Goal: Task Accomplishment & Management: Use online tool/utility

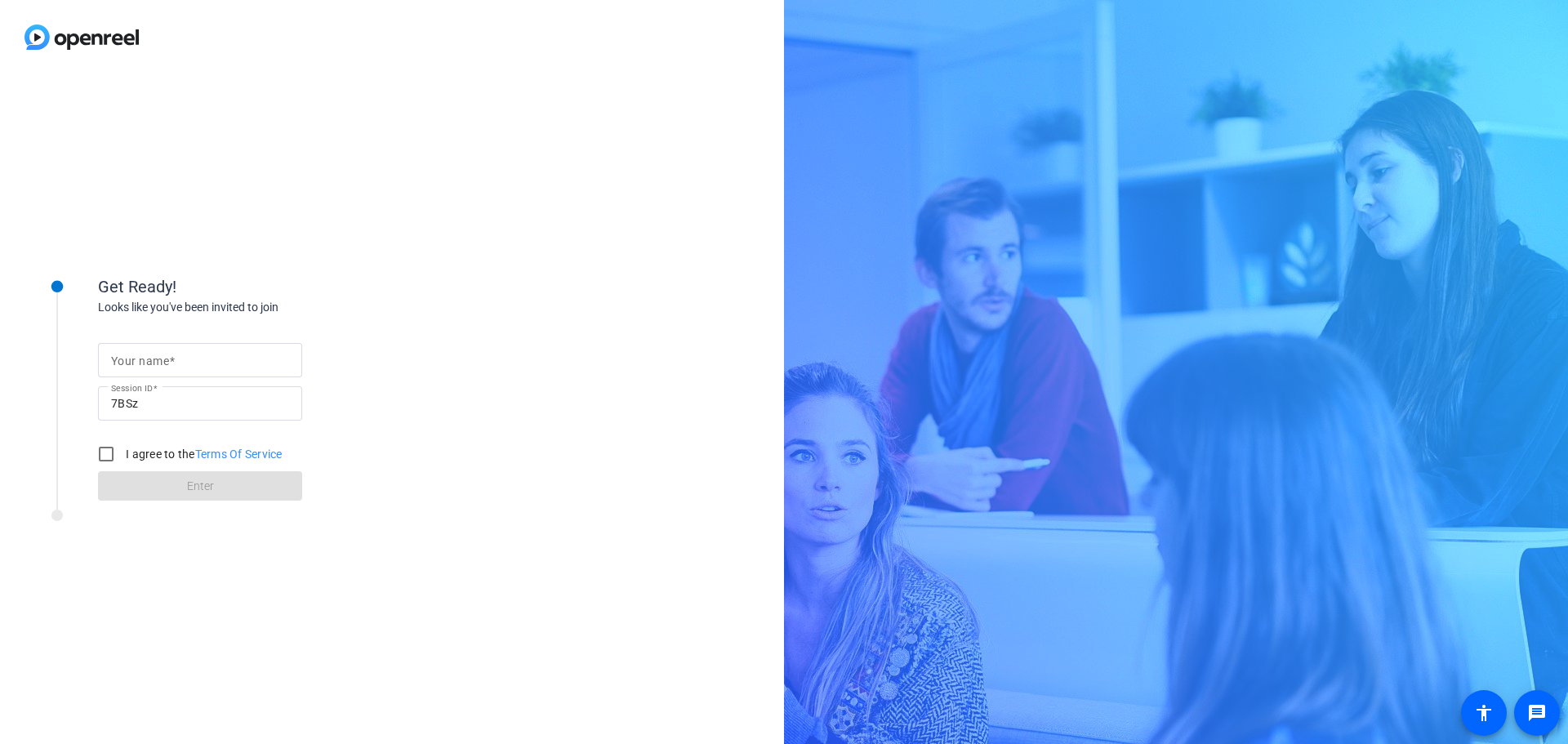
click at [207, 365] on input "Your name" at bounding box center [200, 360] width 178 height 19
type input "[PERSON_NAME]"
click at [102, 457] on input "I agree to the Terms Of Service" at bounding box center [106, 453] width 33 height 33
checkbox input "true"
click at [133, 480] on span at bounding box center [200, 486] width 205 height 39
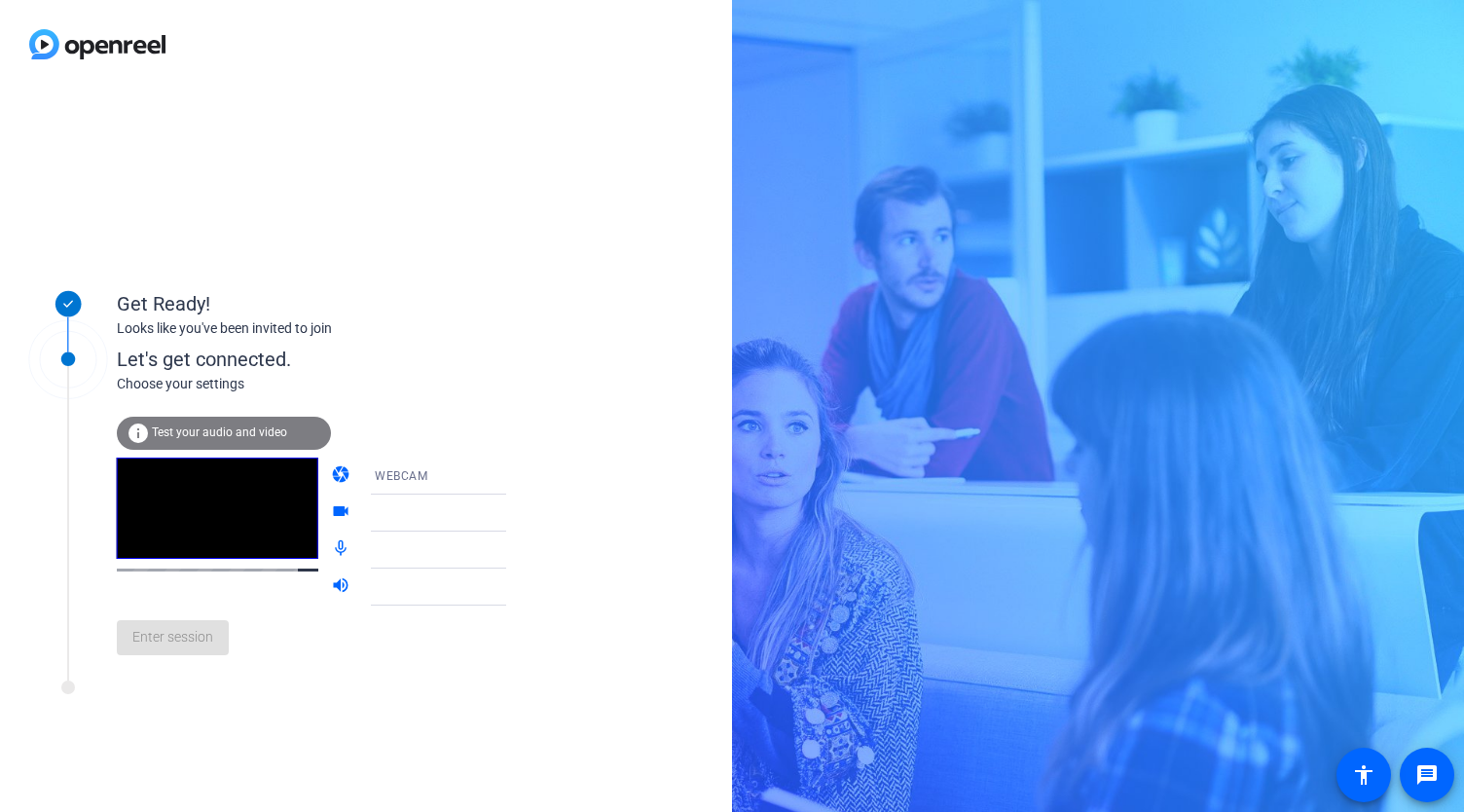
click at [331, 506] on mat-icon "videocam" at bounding box center [342, 512] width 23 height 23
click at [331, 504] on mat-icon "videocam" at bounding box center [342, 512] width 23 height 23
click at [331, 513] on mat-icon "videocam" at bounding box center [342, 512] width 23 height 23
click at [514, 512] on icon at bounding box center [524, 512] width 23 height 23
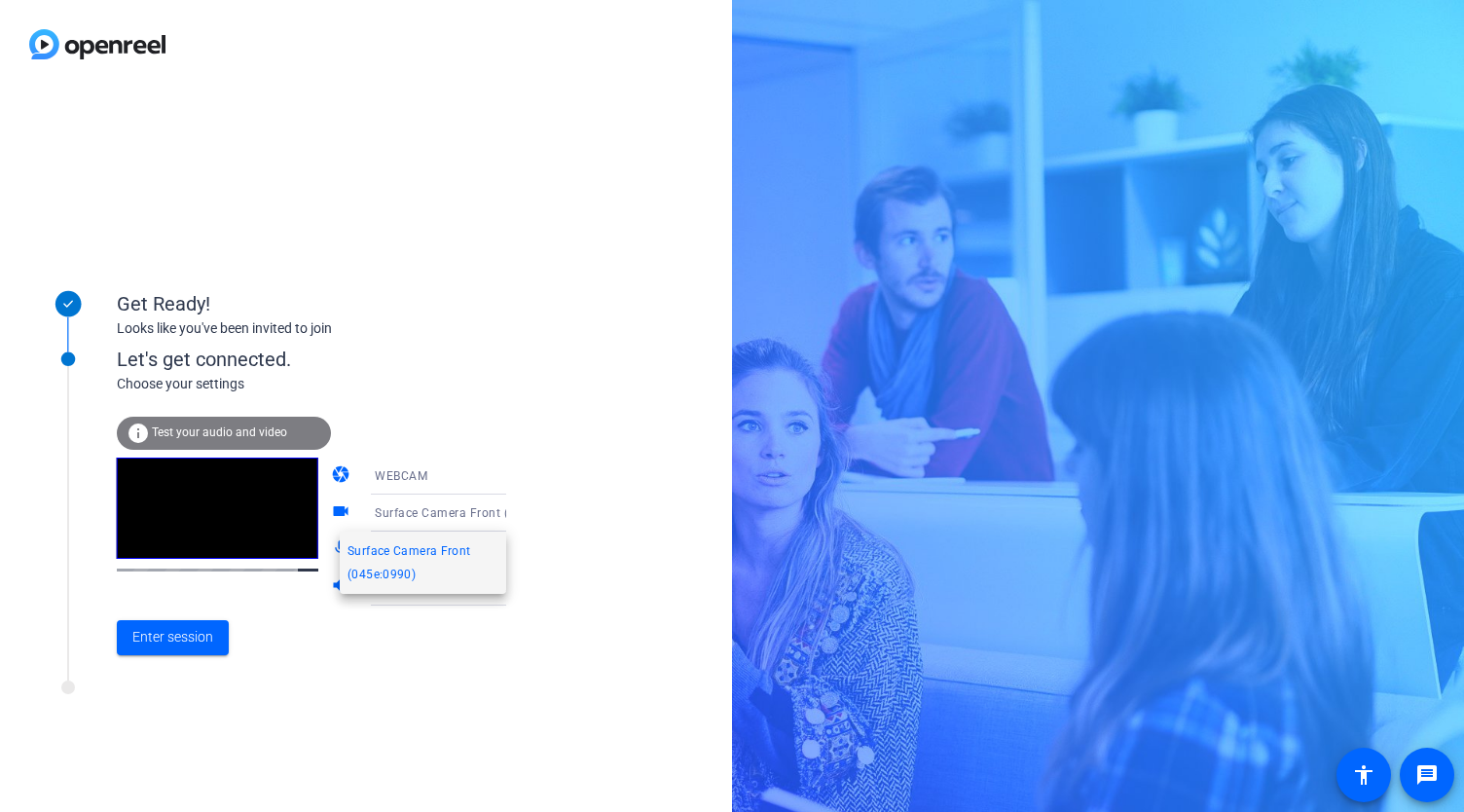
click at [629, 510] on div at bounding box center [732, 406] width 1464 height 812
click at [450, 474] on div "WEBCAM" at bounding box center [448, 476] width 145 height 24
click at [465, 557] on mat-option "DESKTOP" at bounding box center [422, 552] width 166 height 39
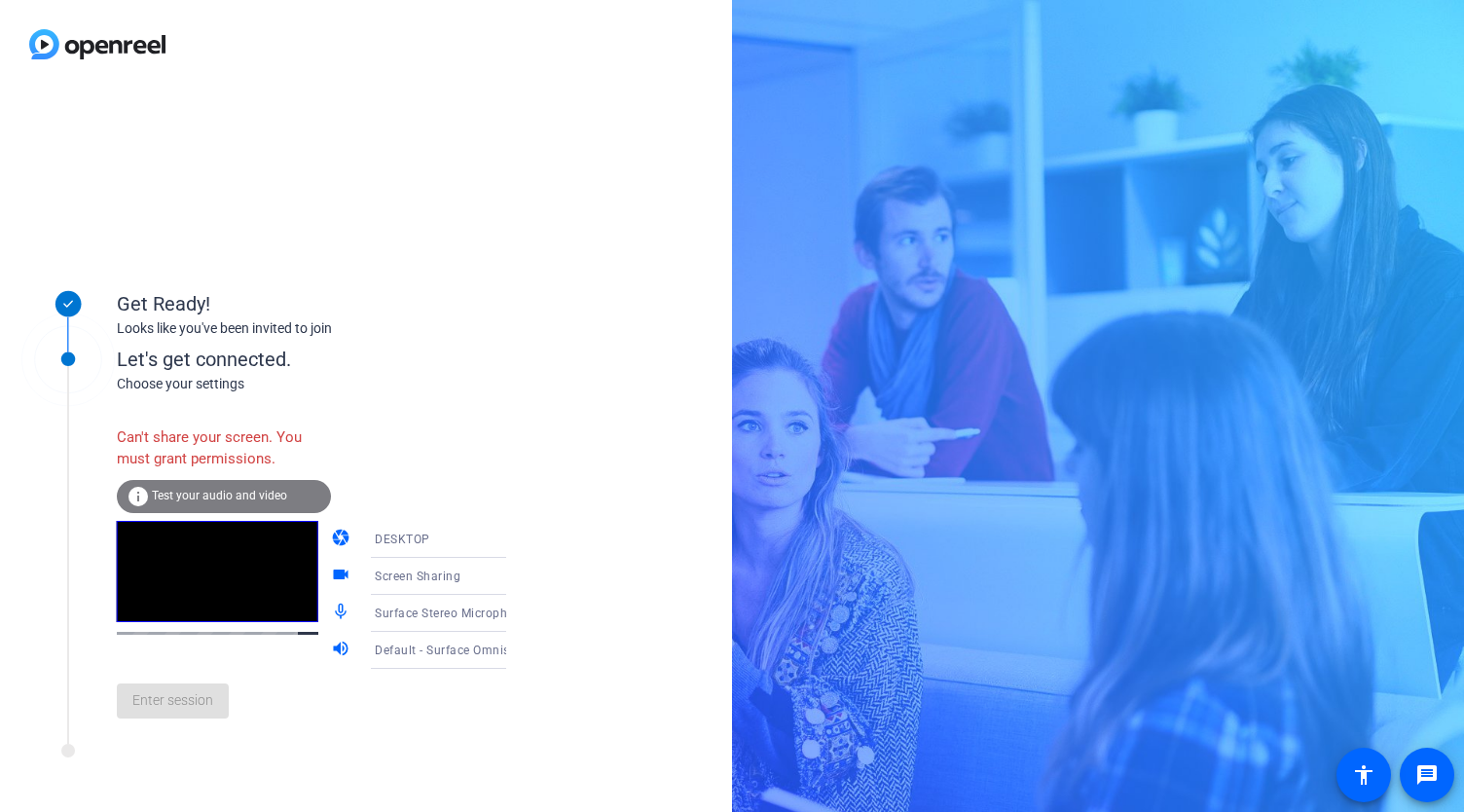
click at [514, 542] on icon at bounding box center [524, 538] width 23 height 23
click at [455, 565] on mat-option "WEBCAM" at bounding box center [422, 576] width 166 height 39
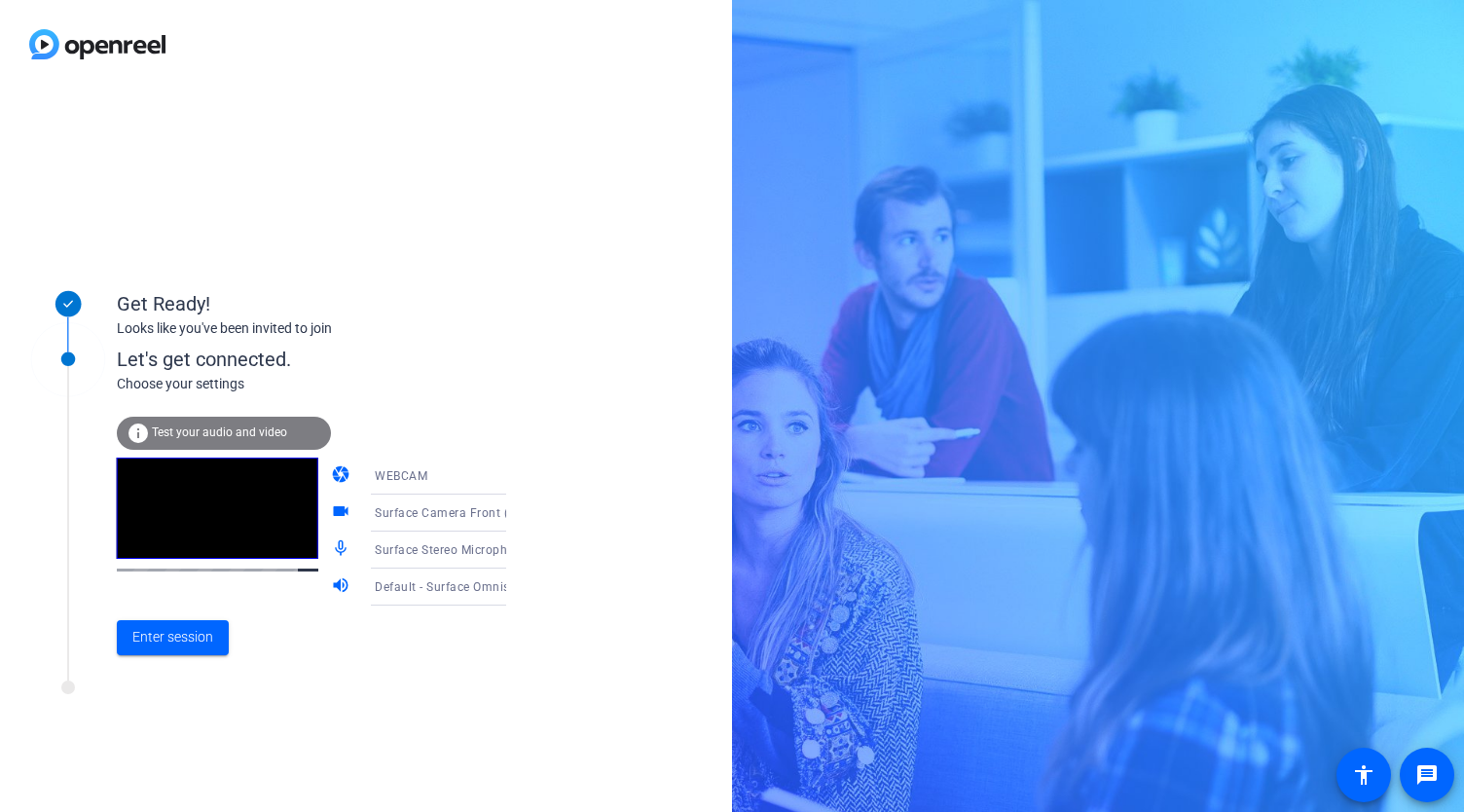
click at [514, 508] on icon at bounding box center [524, 512] width 23 height 23
click at [570, 535] on div at bounding box center [732, 406] width 1464 height 812
click at [195, 629] on span "Enter session" at bounding box center [172, 637] width 81 height 21
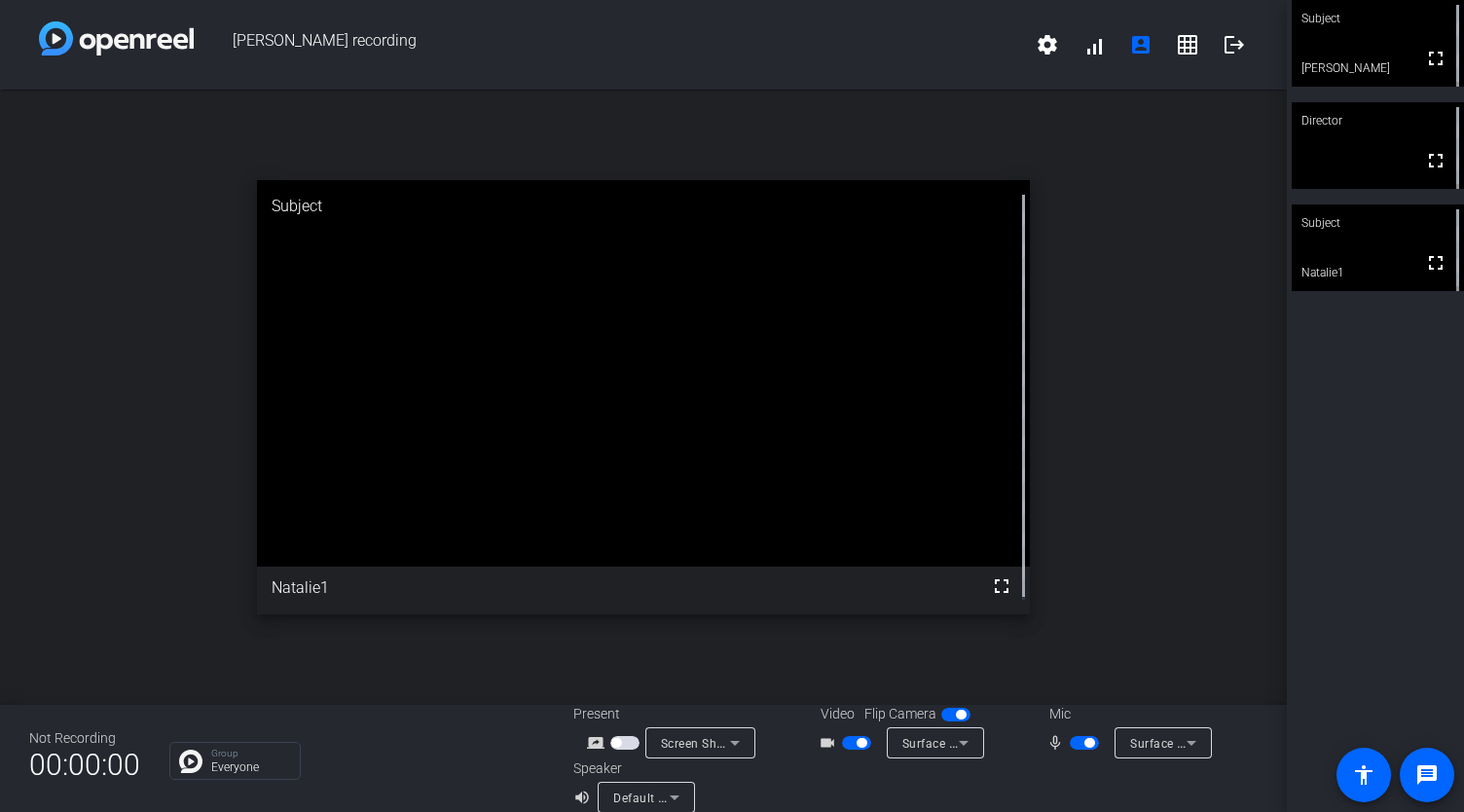
click at [849, 734] on mat-slide-toggle at bounding box center [858, 742] width 33 height 21
click at [849, 742] on span "button" at bounding box center [856, 742] width 29 height 14
click at [1070, 740] on span "button" at bounding box center [1084, 742] width 29 height 14
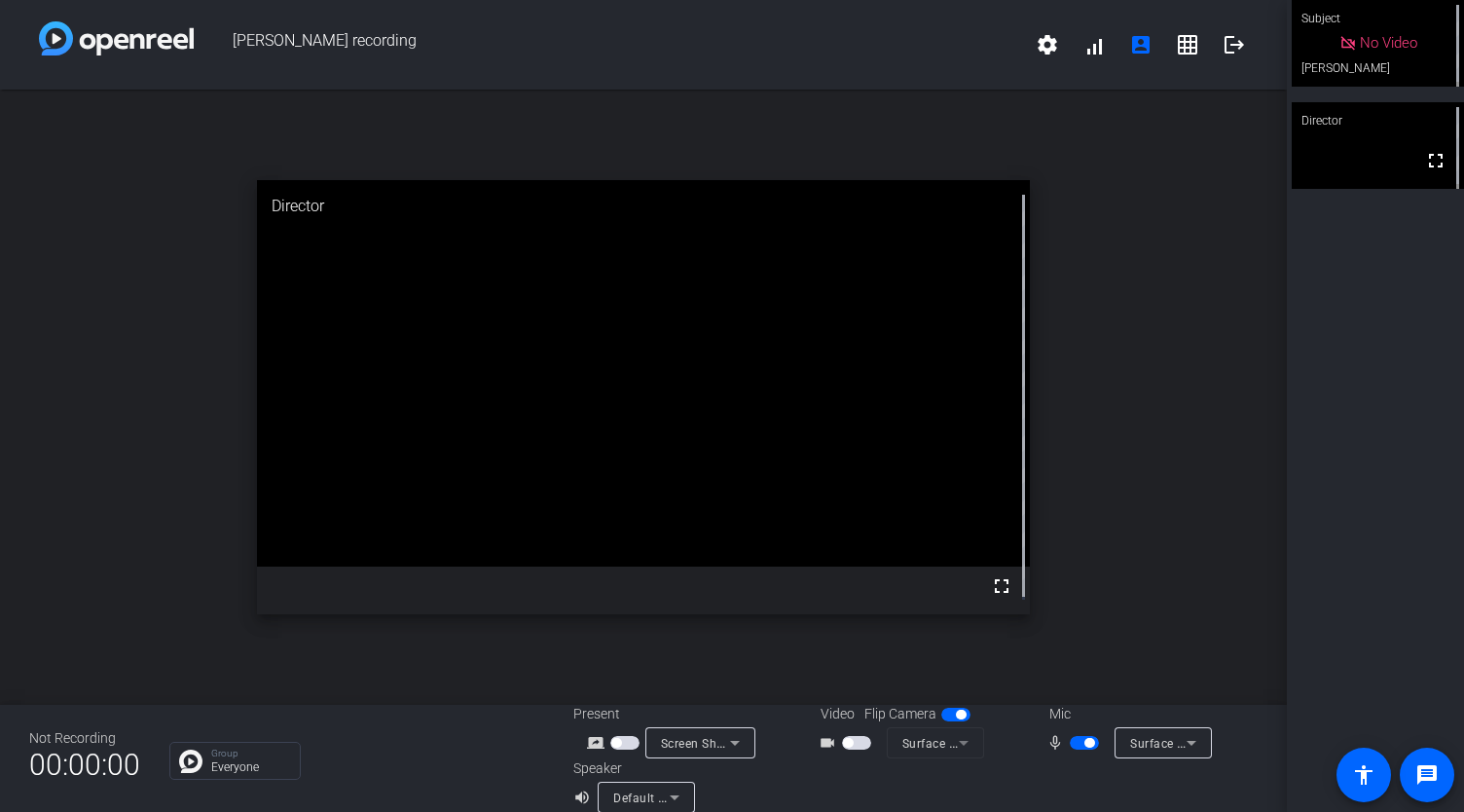
click at [1070, 748] on span "button" at bounding box center [1084, 742] width 29 height 14
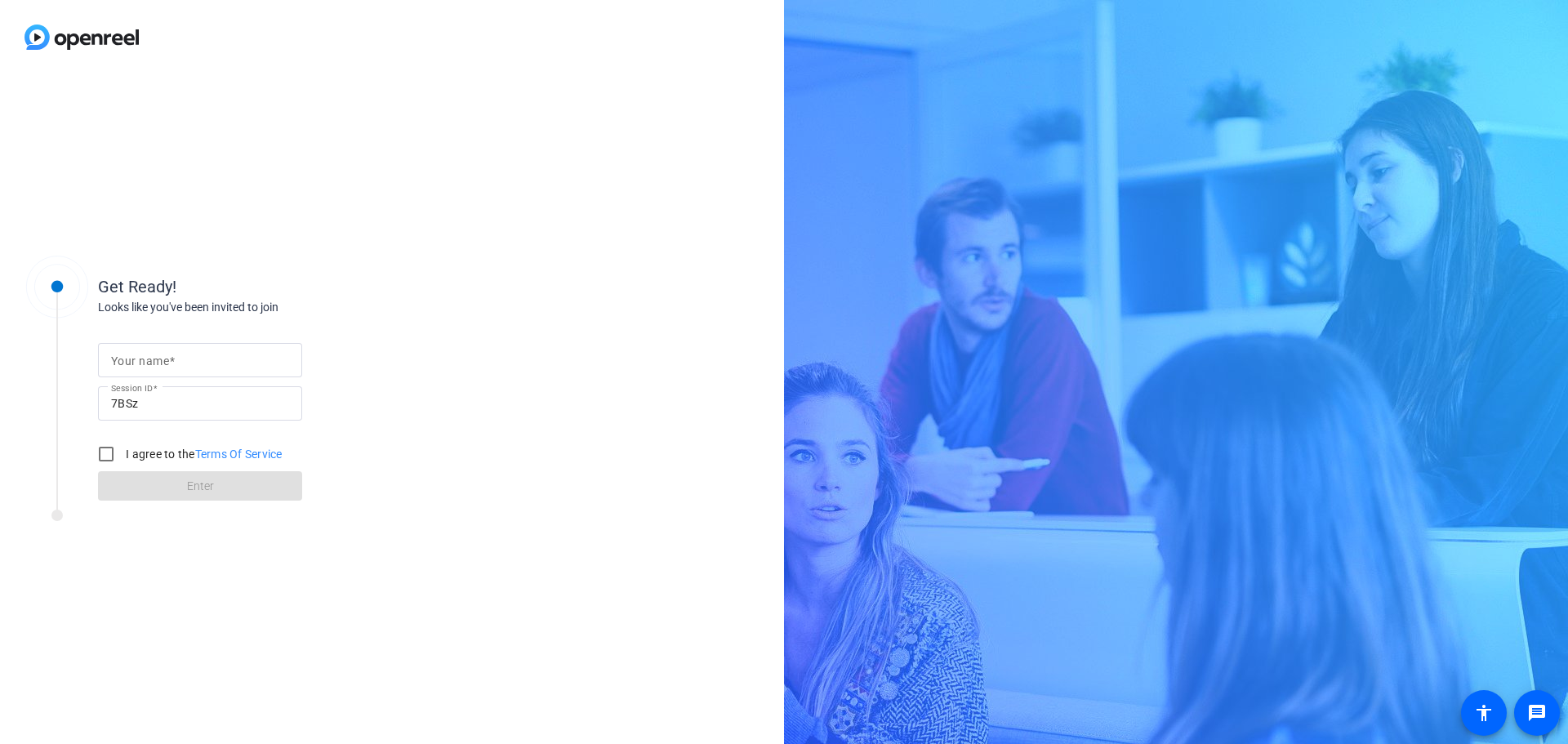
click at [229, 349] on div at bounding box center [200, 360] width 178 height 34
click at [183, 364] on input "Your name" at bounding box center [200, 360] width 178 height 19
type input "[PERSON_NAME]"
click at [96, 456] on input "I agree to the Terms Of Service" at bounding box center [106, 453] width 33 height 33
checkbox input "true"
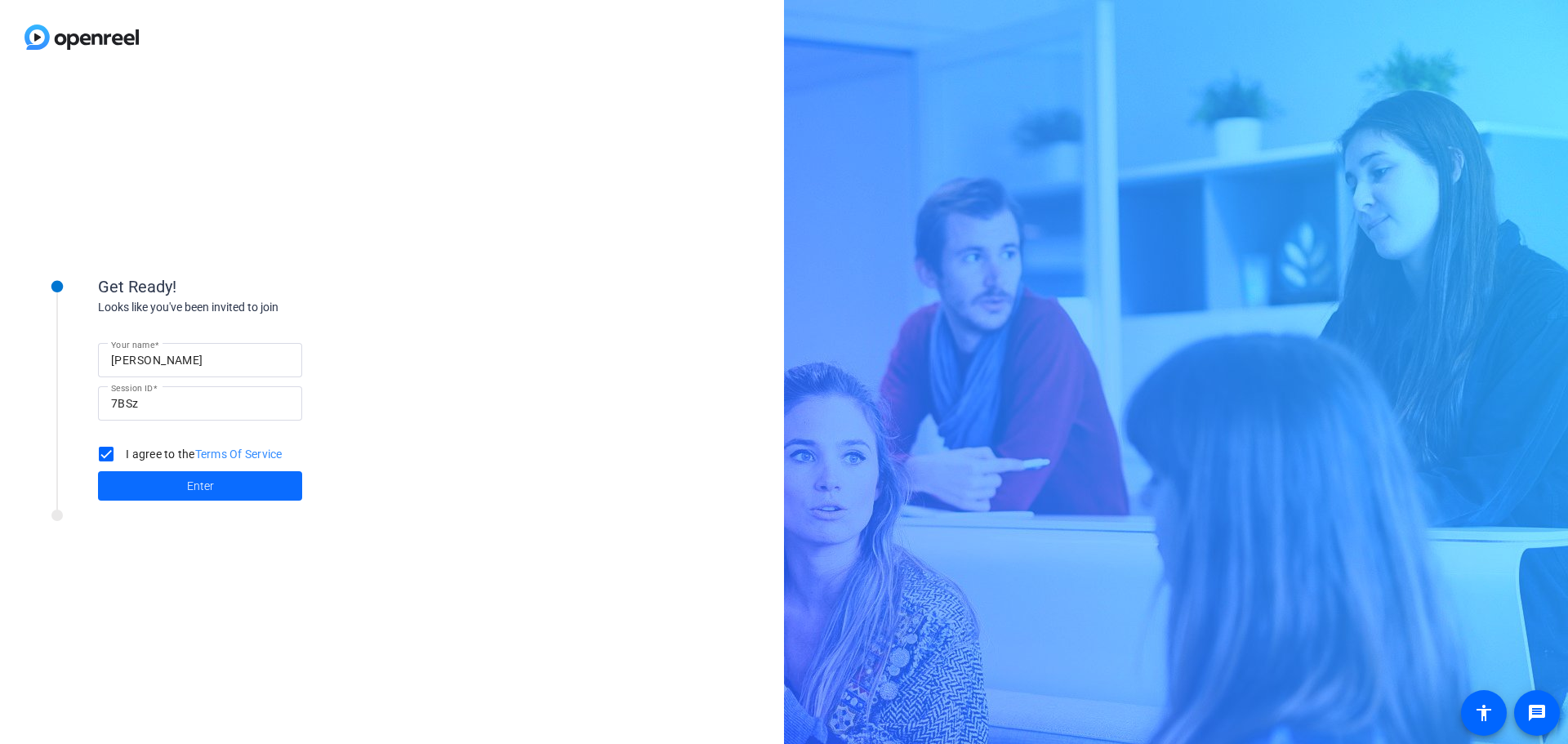
click at [151, 472] on span at bounding box center [200, 486] width 205 height 39
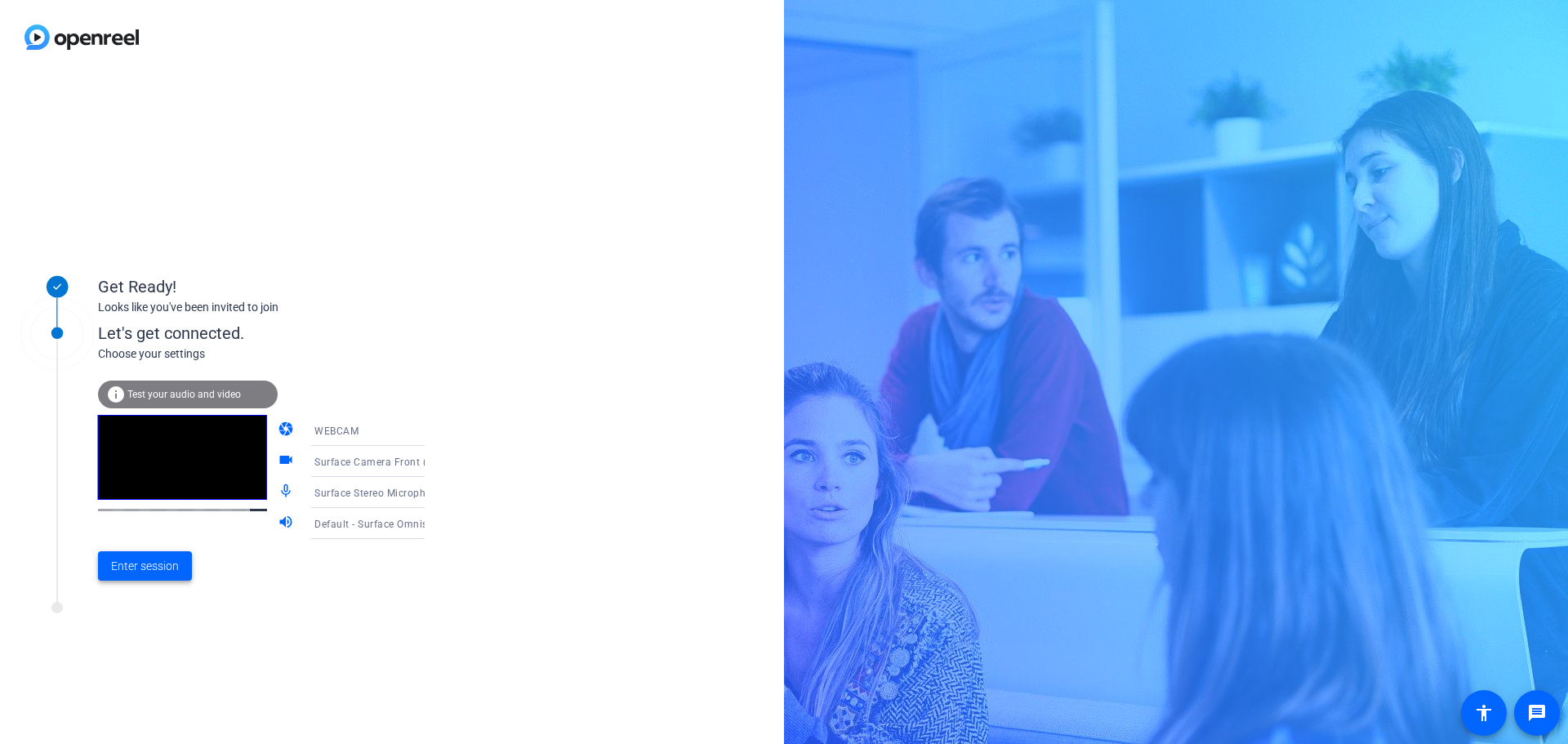
click at [168, 573] on span "Enter session" at bounding box center [144, 566] width 68 height 18
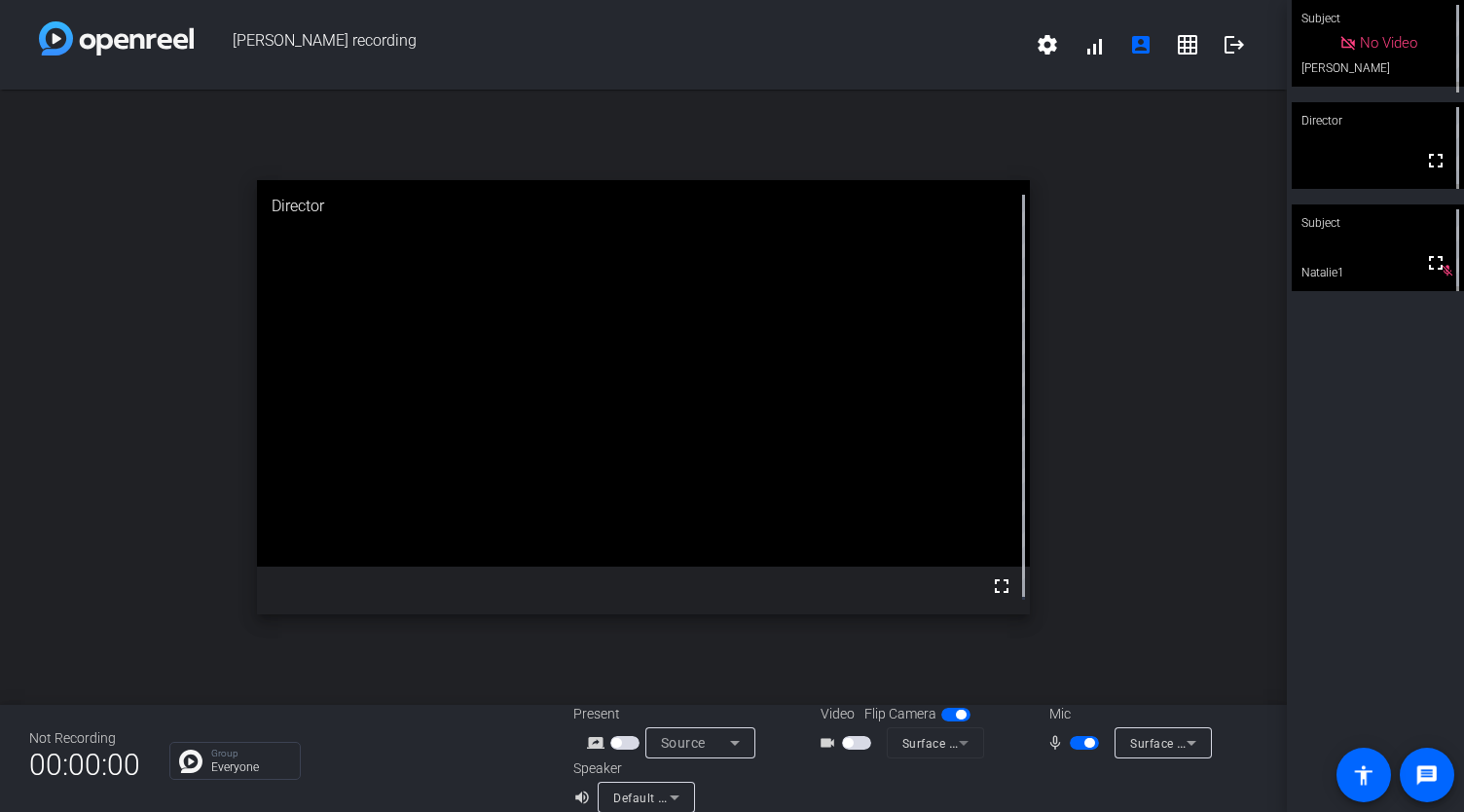
click at [1070, 739] on span "button" at bounding box center [1084, 742] width 29 height 14
click at [1071, 739] on span "button" at bounding box center [1076, 742] width 10 height 10
click at [1070, 739] on span "button" at bounding box center [1084, 742] width 29 height 14
click at [1071, 739] on span "button" at bounding box center [1076, 742] width 10 height 10
click at [1070, 739] on span "button" at bounding box center [1084, 742] width 29 height 14
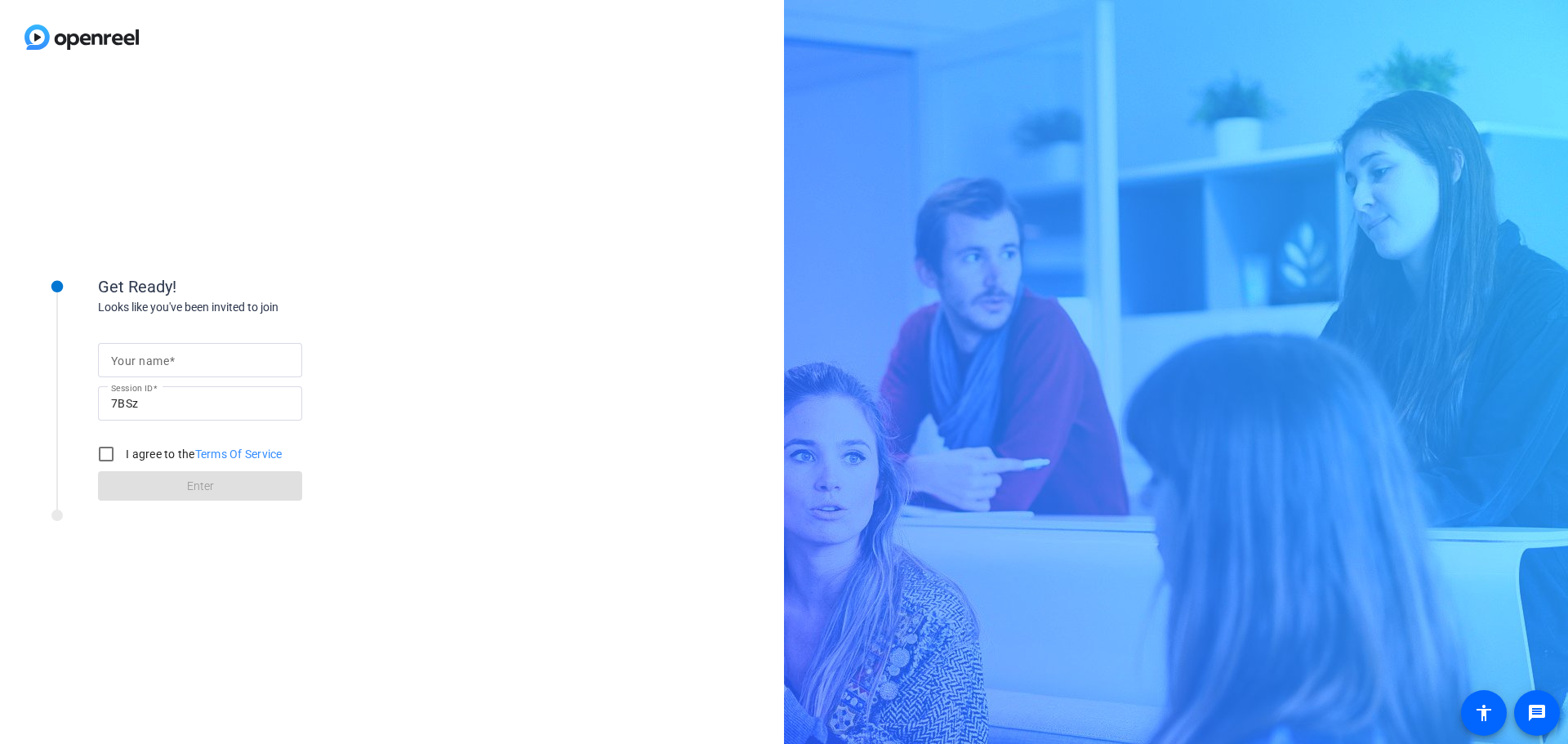
click at [187, 348] on div at bounding box center [200, 360] width 178 height 34
click at [185, 360] on input "Your name" at bounding box center [200, 360] width 178 height 19
type input "[PERSON_NAME]"
click at [139, 457] on label "I agree to the Terms Of Service" at bounding box center [203, 454] width 160 height 17
click at [123, 457] on input "I agree to the Terms Of Service" at bounding box center [106, 453] width 33 height 33
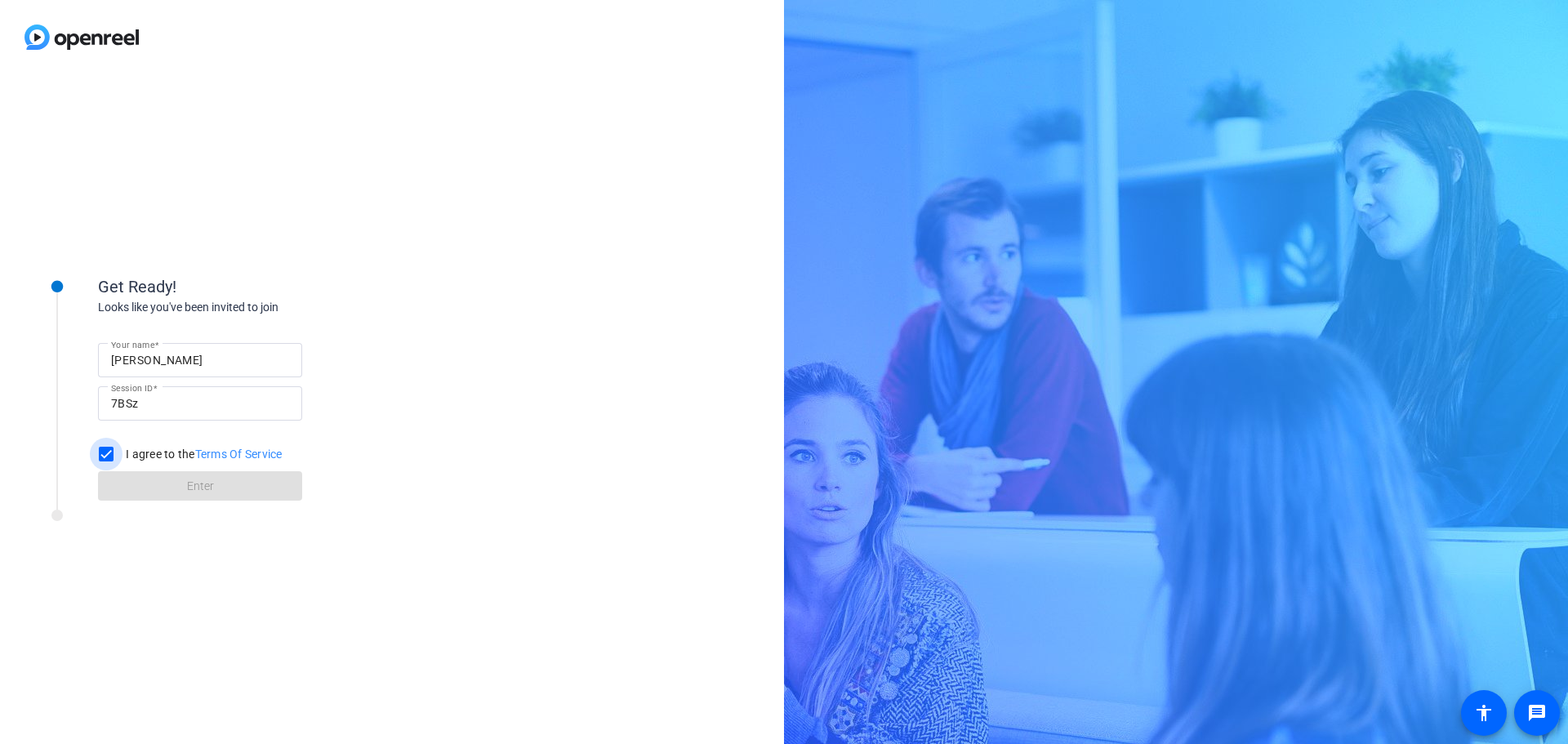
checkbox input "true"
click at [137, 473] on span at bounding box center [200, 486] width 205 height 39
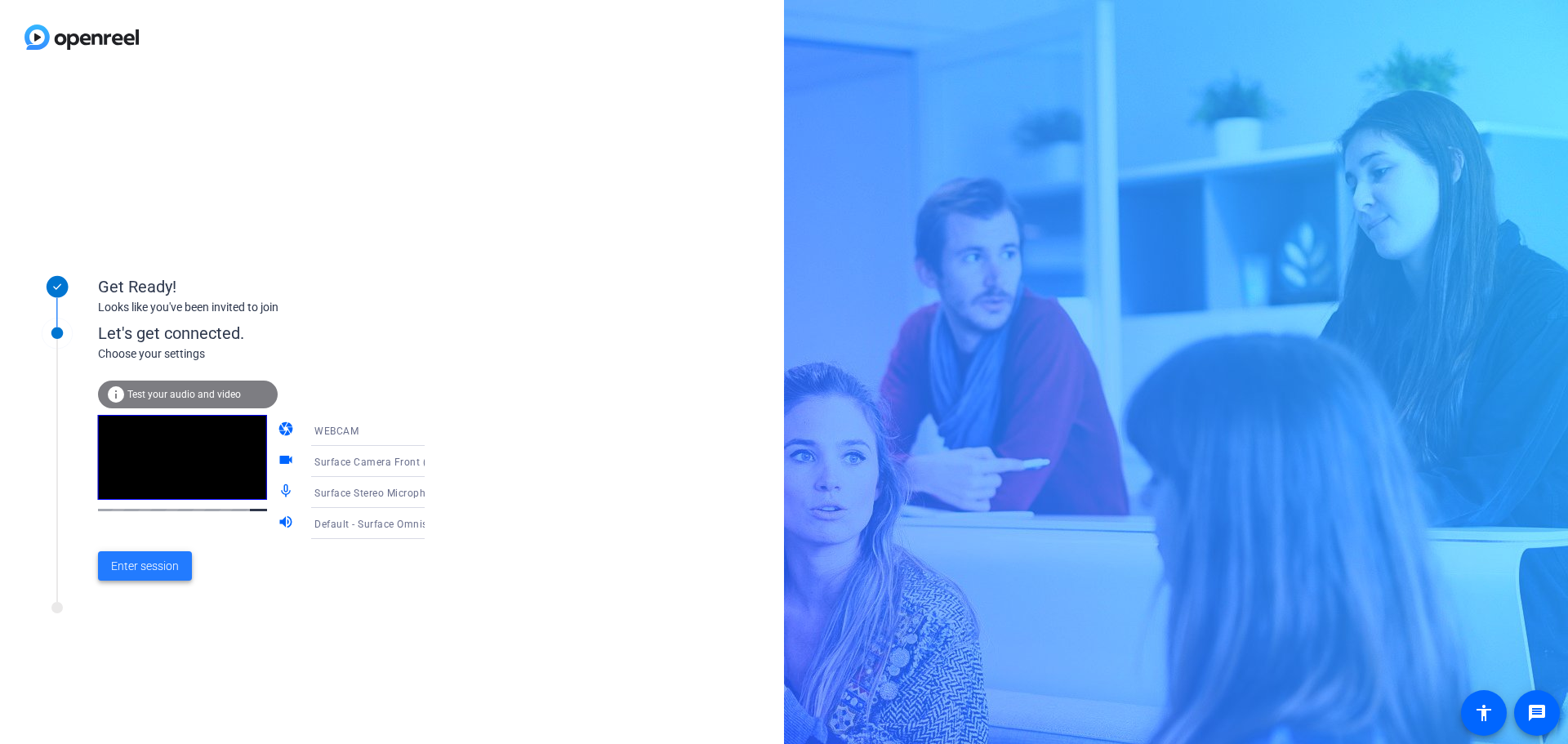
click at [154, 558] on span "Enter session" at bounding box center [144, 566] width 68 height 18
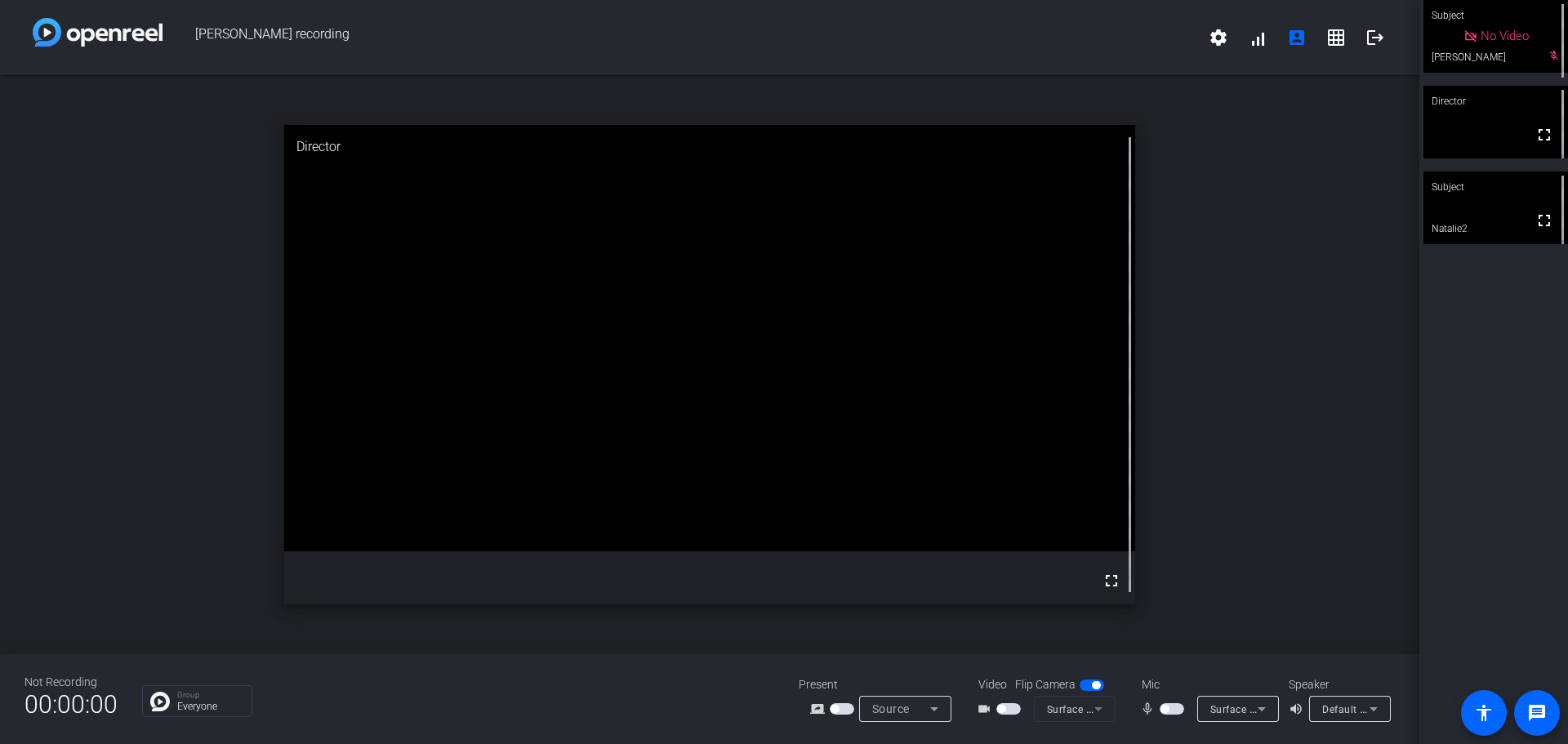
click at [1165, 706] on span "button" at bounding box center [1165, 709] width 8 height 8
click at [1175, 711] on span "button" at bounding box center [1176, 709] width 8 height 8
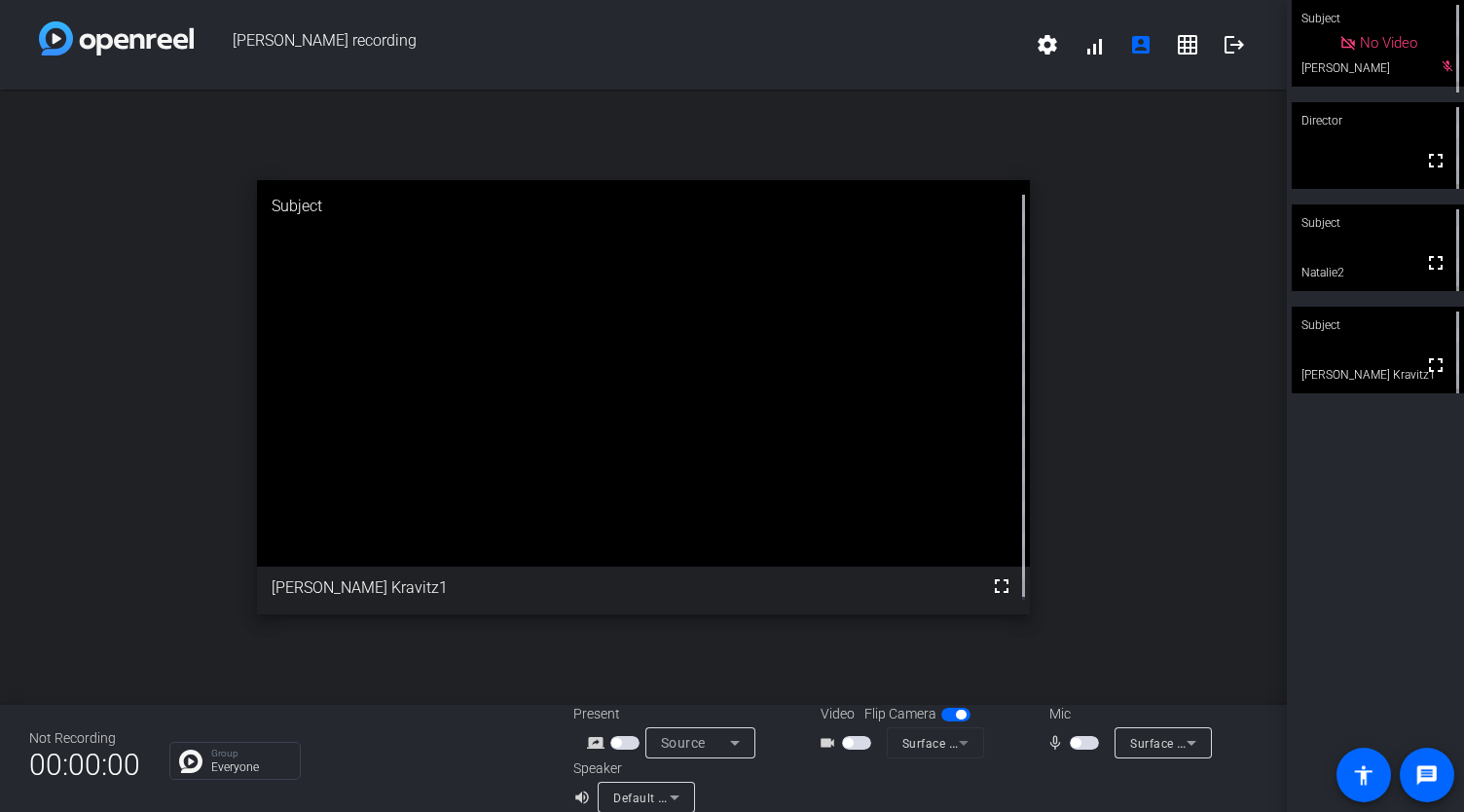
click at [1085, 738] on span "button" at bounding box center [1084, 742] width 29 height 14
